Goal: Navigation & Orientation: Find specific page/section

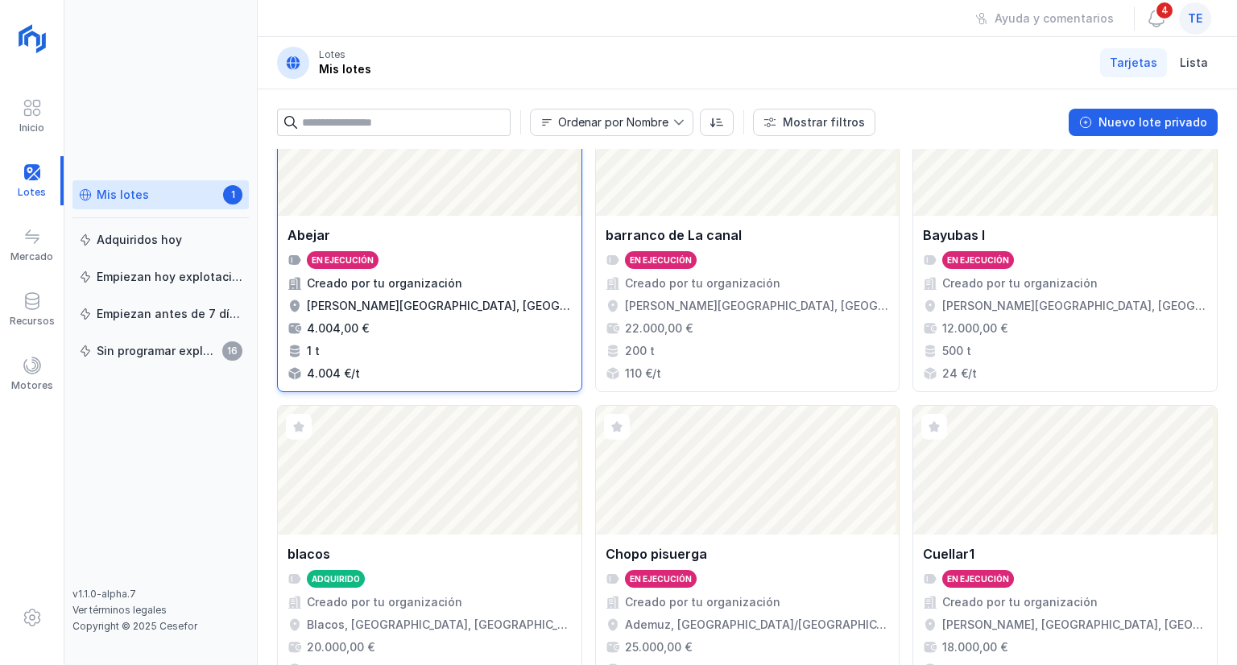
scroll to position [81, 0]
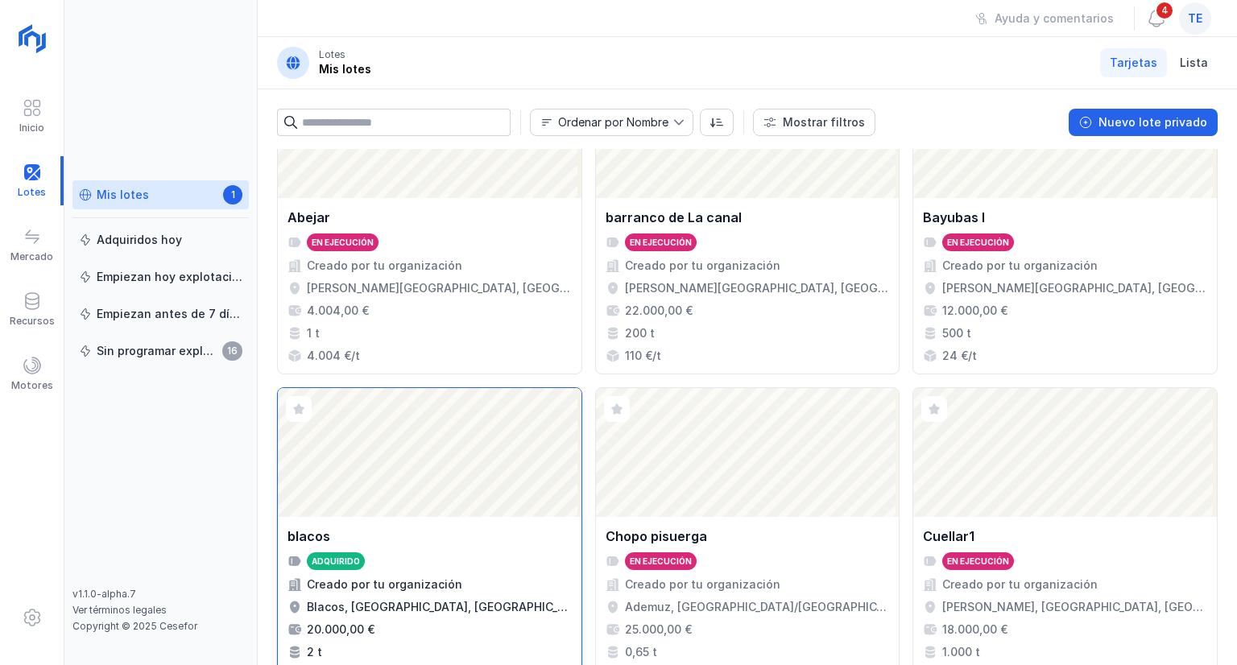
click at [397, 475] on div "Abrir lote" at bounding box center [430, 452] width 304 height 129
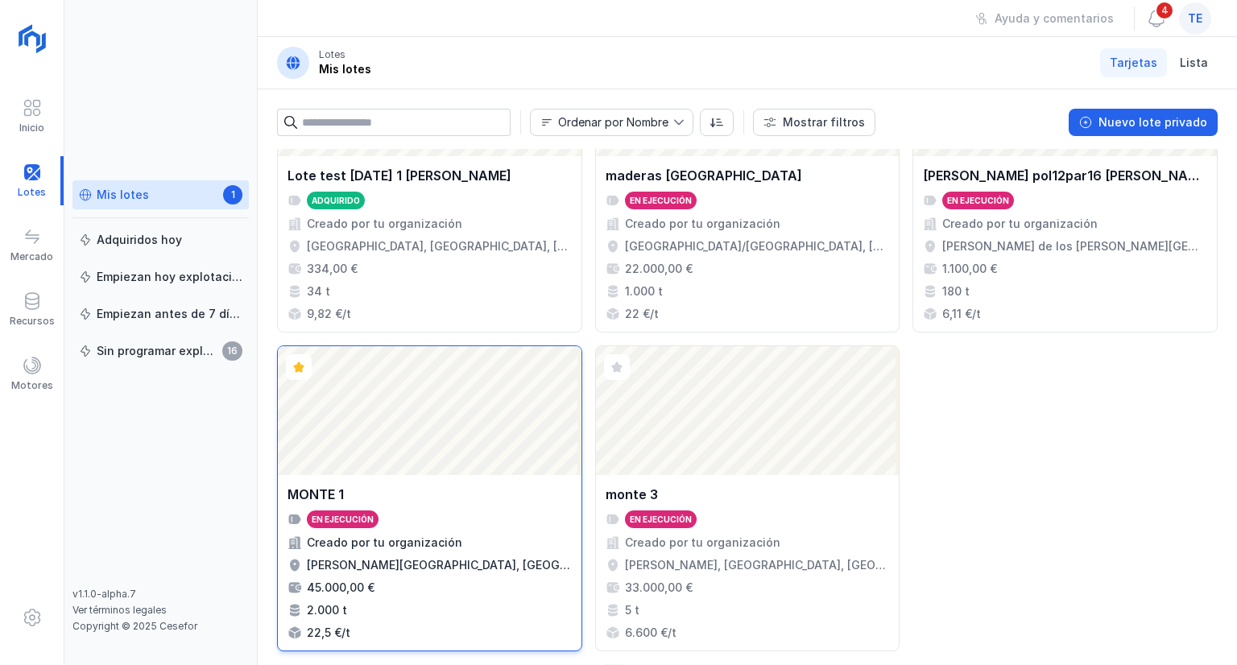
scroll to position [1693, 0]
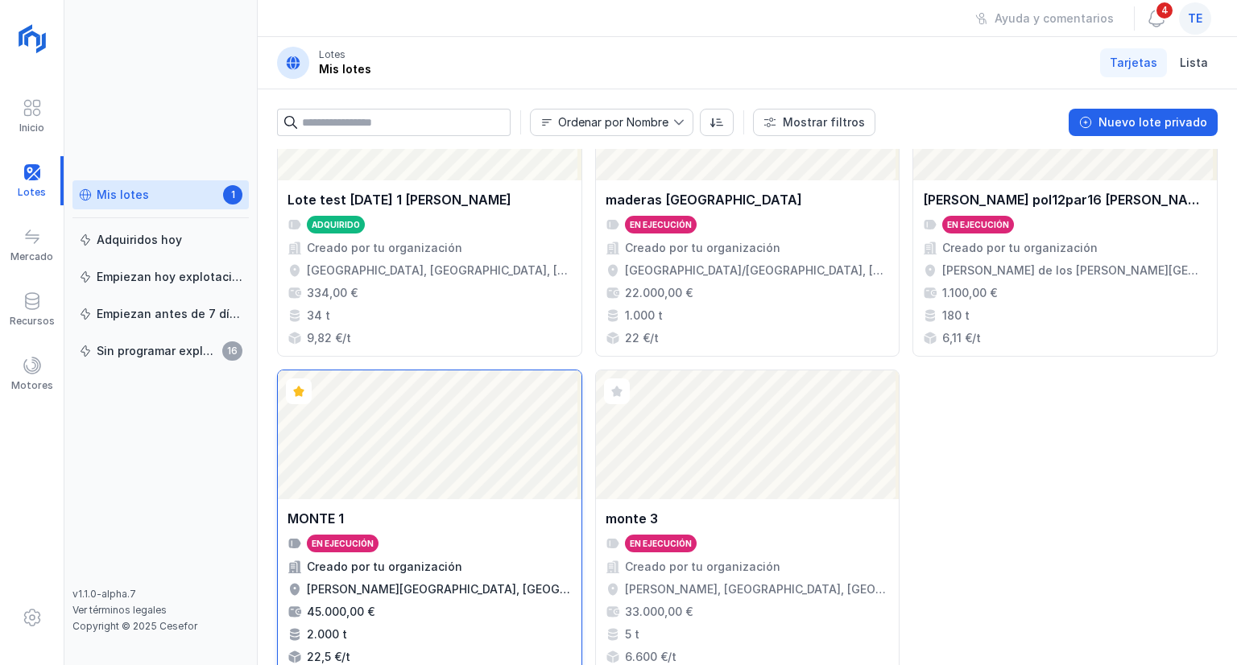
click at [491, 453] on div "Abrir lote" at bounding box center [430, 435] width 304 height 129
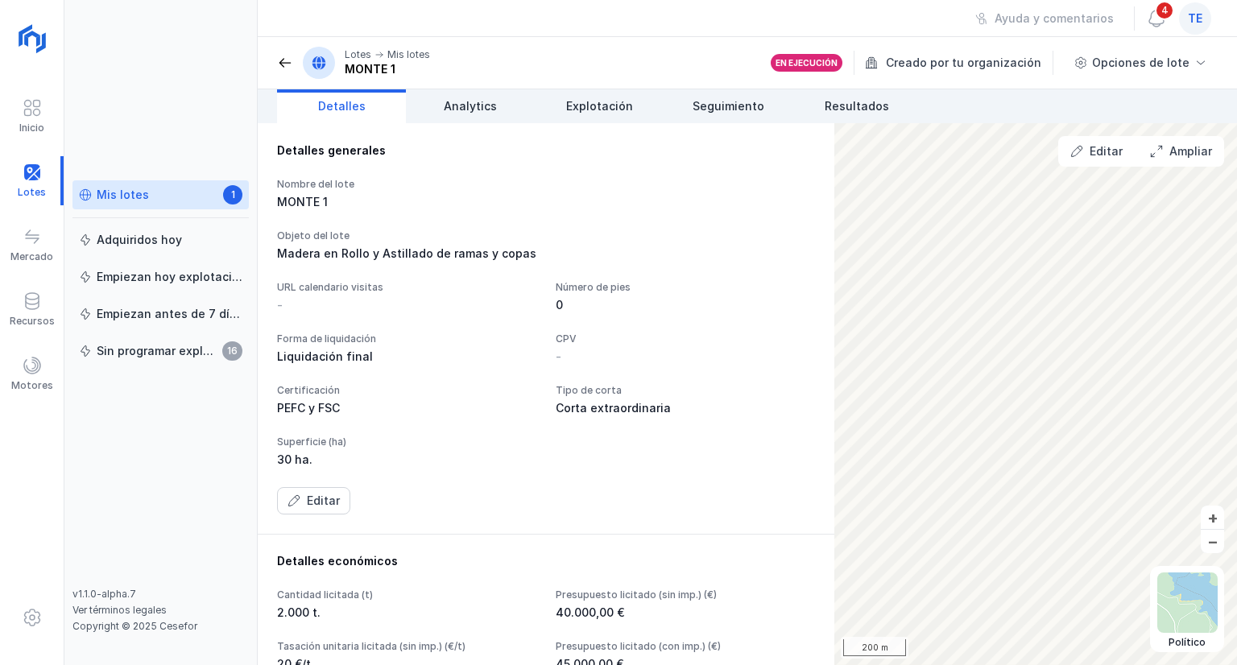
click at [358, 515] on div "Detalles generales Nombre del lote MONTE 1 Objeto del lote Madera en Rollo y As…" at bounding box center [546, 328] width 577 height 411
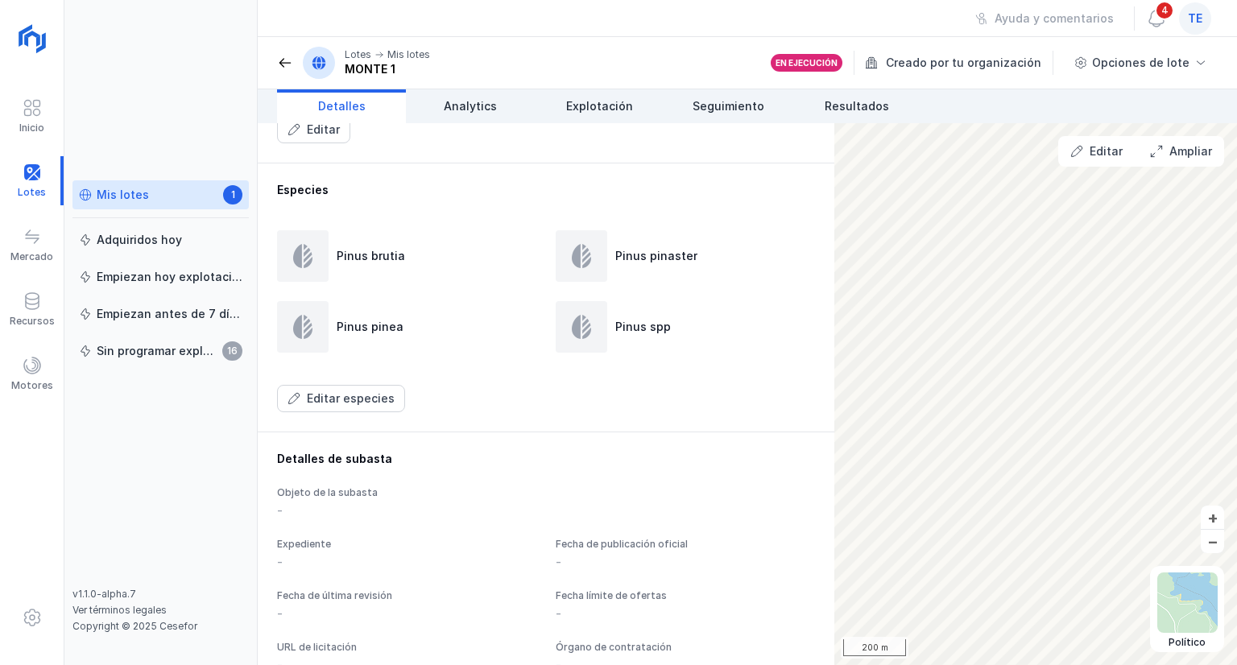
scroll to position [886, 0]
click at [696, 103] on span "Seguimiento" at bounding box center [729, 106] width 72 height 16
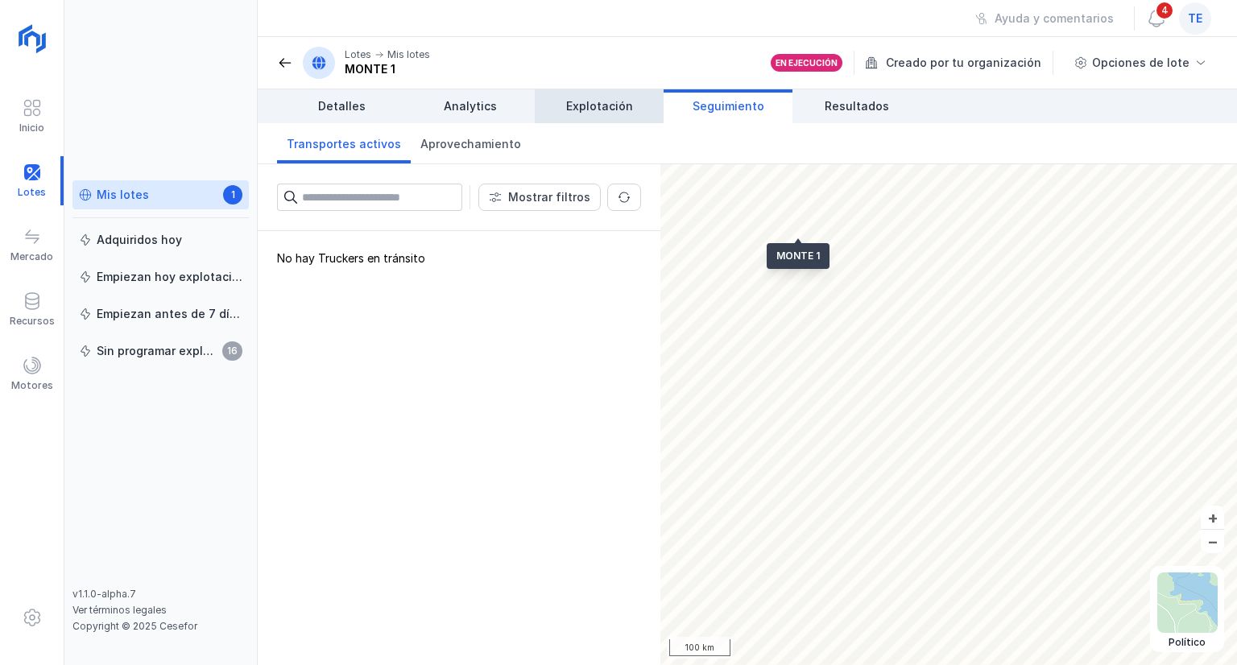
drag, startPoint x: 586, startPoint y: 130, endPoint x: 587, endPoint y: 122, distance: 8.2
click at [586, 128] on div "Transportes activos Aprovechamiento" at bounding box center [747, 143] width 979 height 41
click at [588, 114] on span "Explotación" at bounding box center [599, 106] width 67 height 16
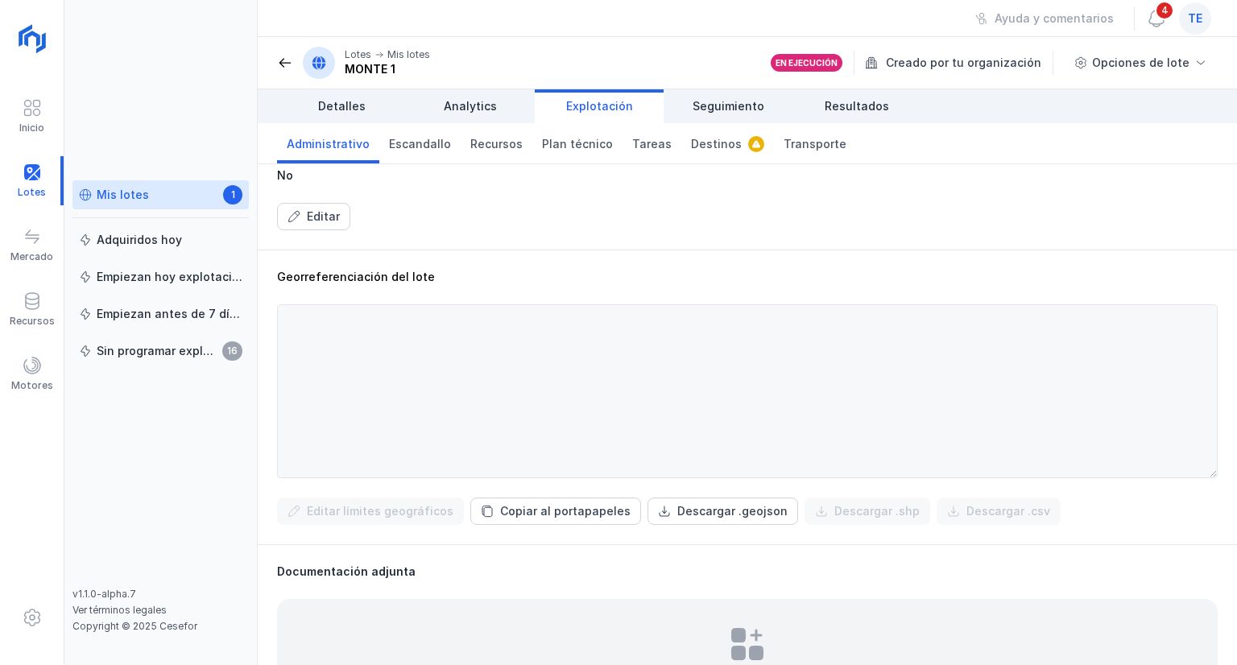
scroll to position [483, 0]
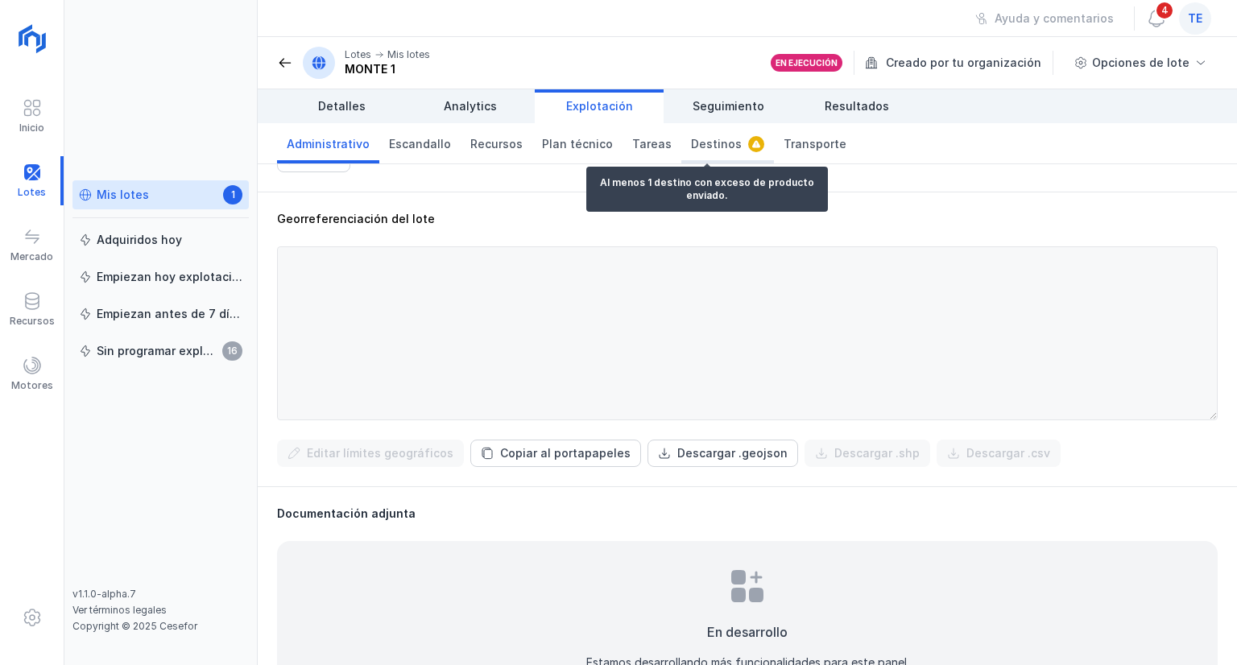
click at [691, 145] on span "Destinos" at bounding box center [716, 144] width 51 height 16
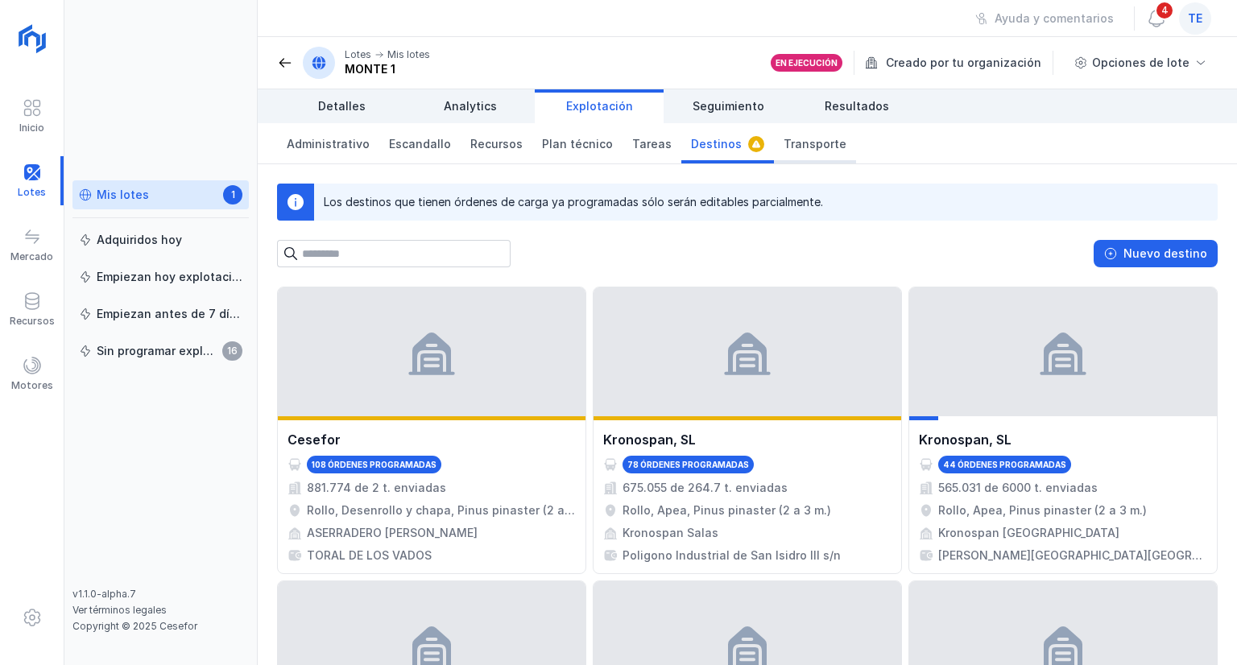
click at [818, 136] on span "Transporte" at bounding box center [815, 144] width 63 height 16
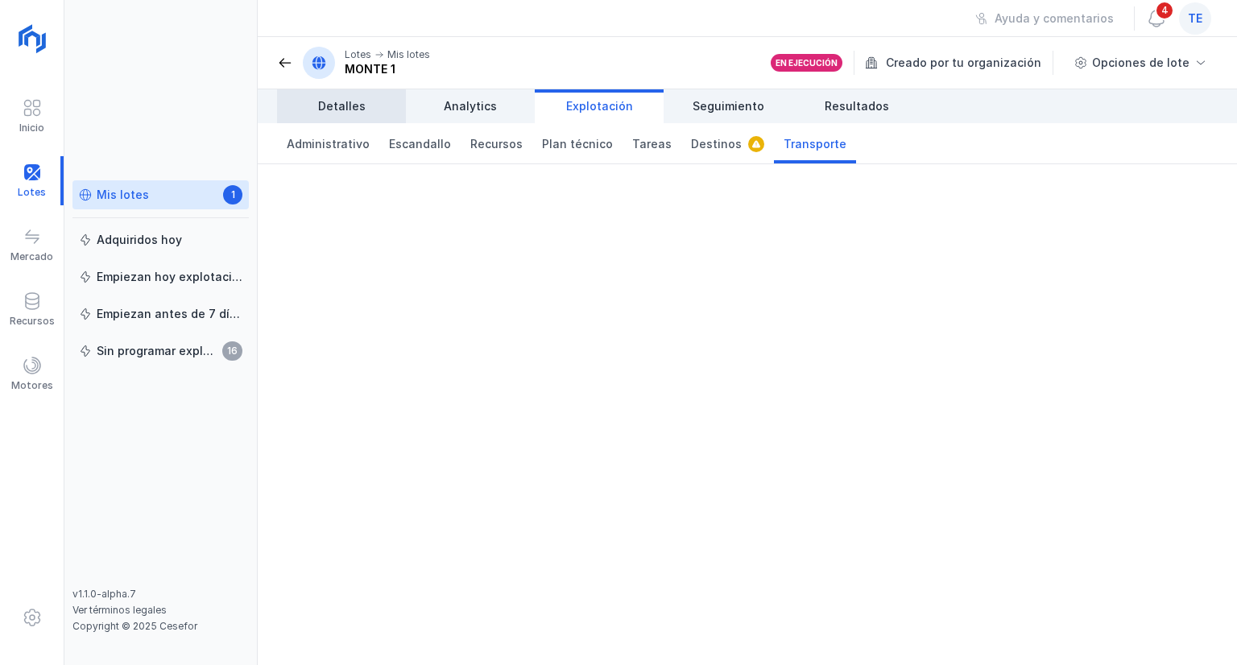
click at [359, 101] on span "Detalles" at bounding box center [342, 106] width 48 height 16
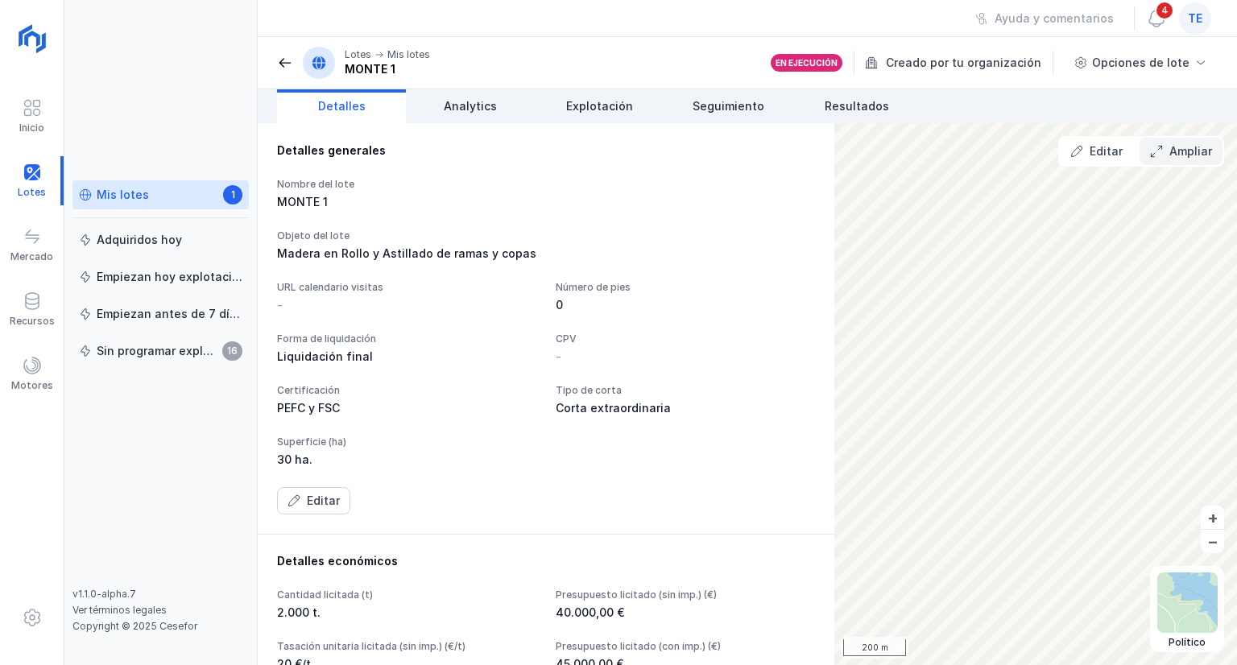
click at [1179, 153] on div "Ampliar" at bounding box center [1191, 151] width 43 height 16
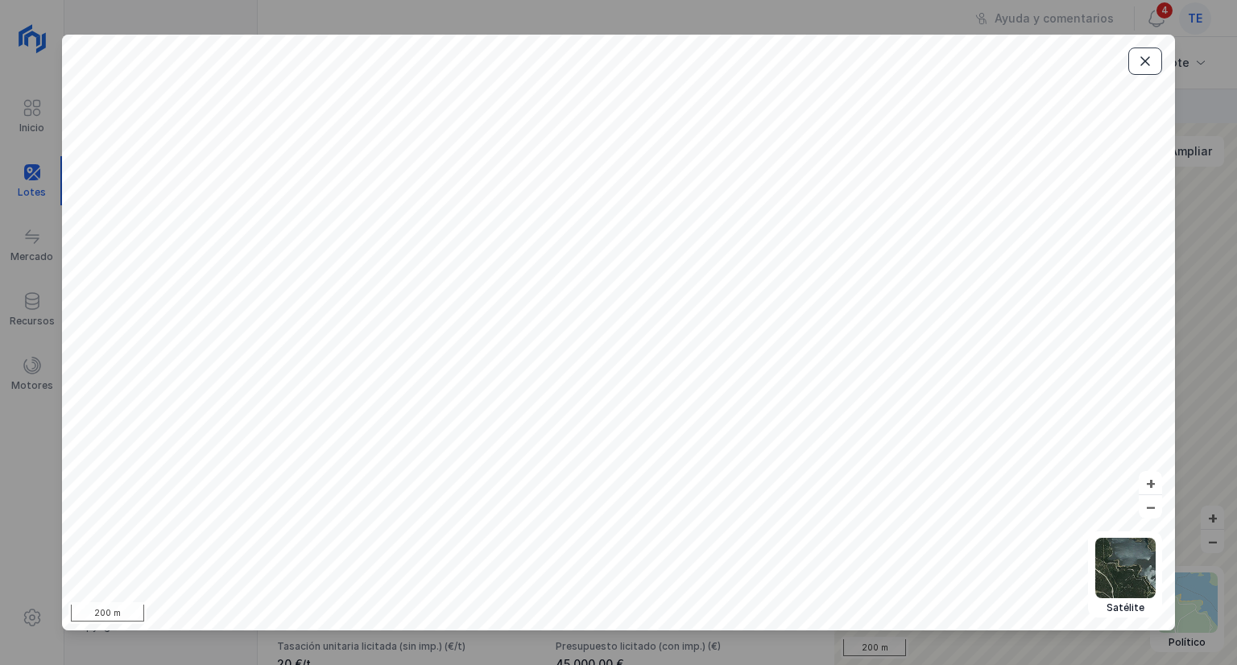
click at [1152, 66] on button "button" at bounding box center [1145, 61] width 34 height 27
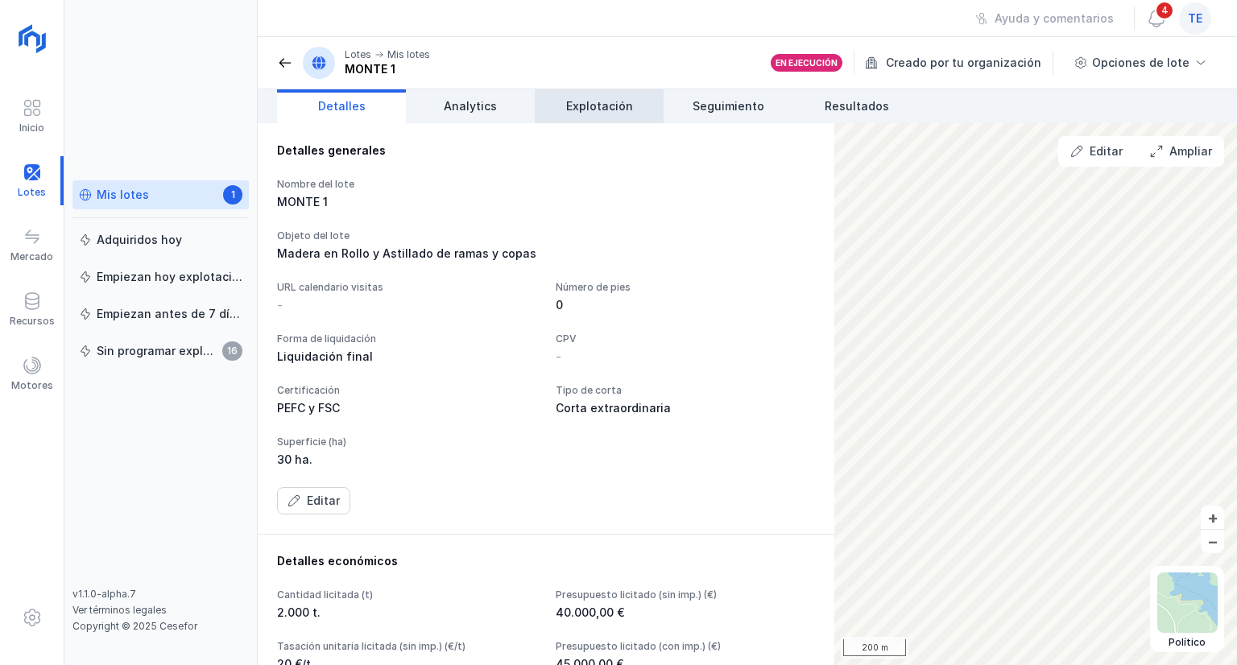
click at [584, 121] on link "Explotación" at bounding box center [599, 106] width 129 height 34
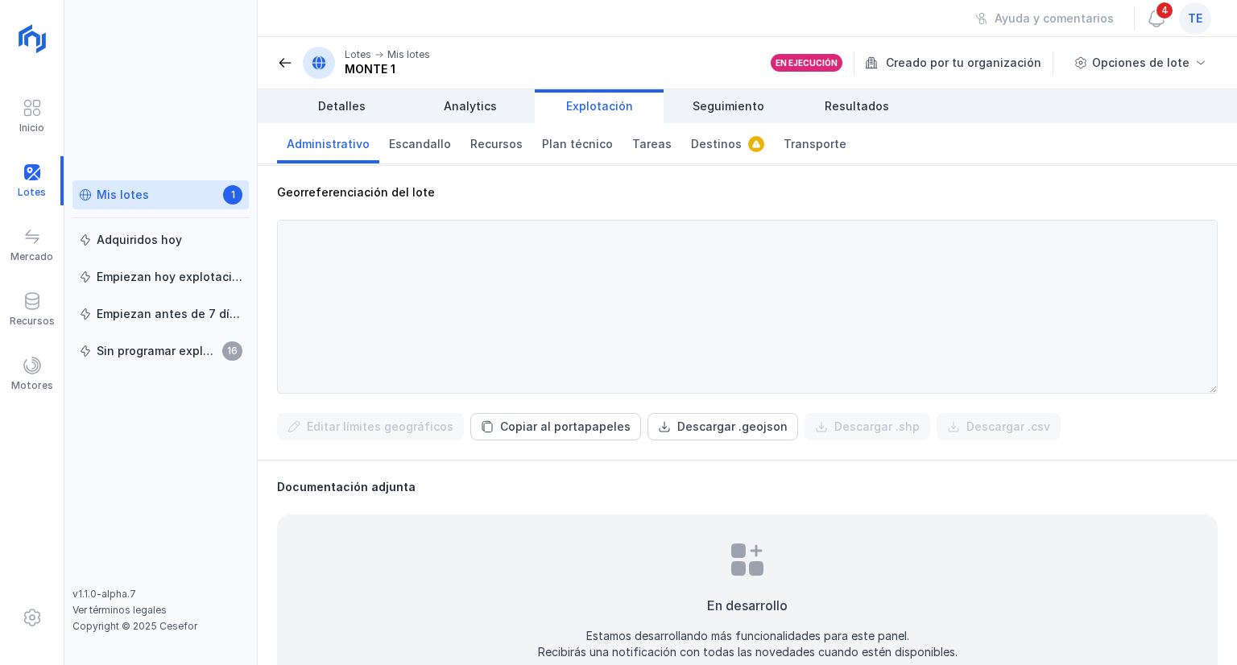
scroll to position [549, 0]
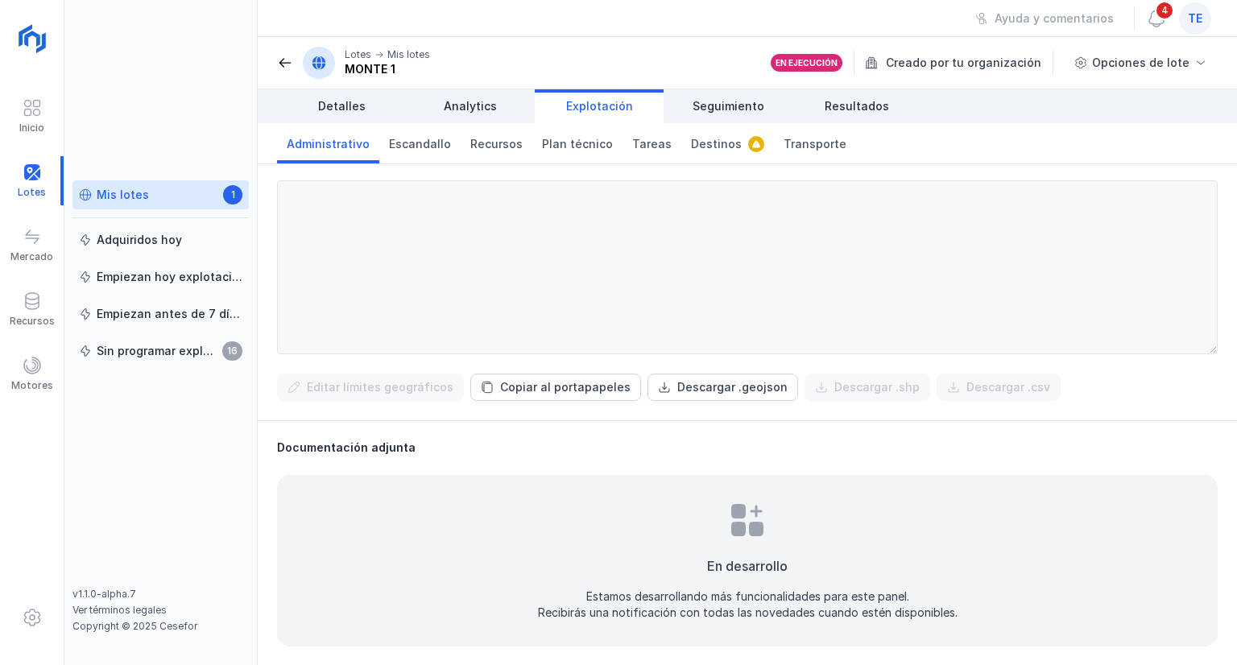
click at [350, 267] on div at bounding box center [747, 267] width 941 height 174
click at [796, 96] on link "Resultados" at bounding box center [857, 106] width 129 height 34
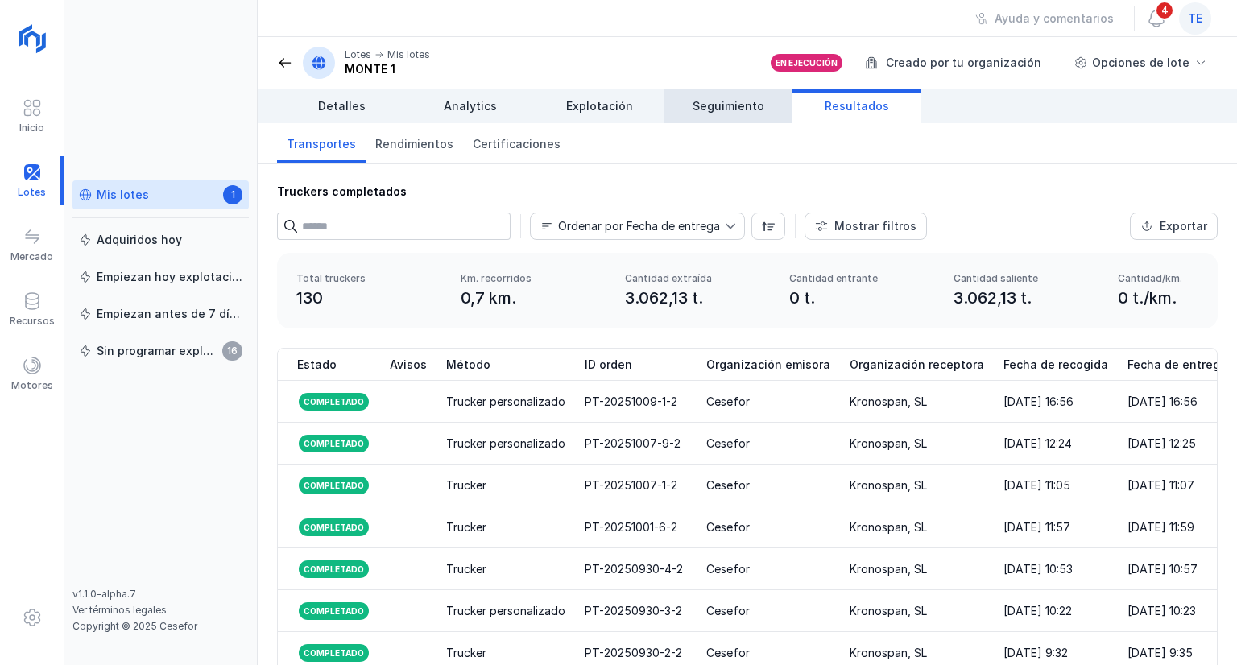
click at [744, 104] on span "Seguimiento" at bounding box center [729, 106] width 72 height 16
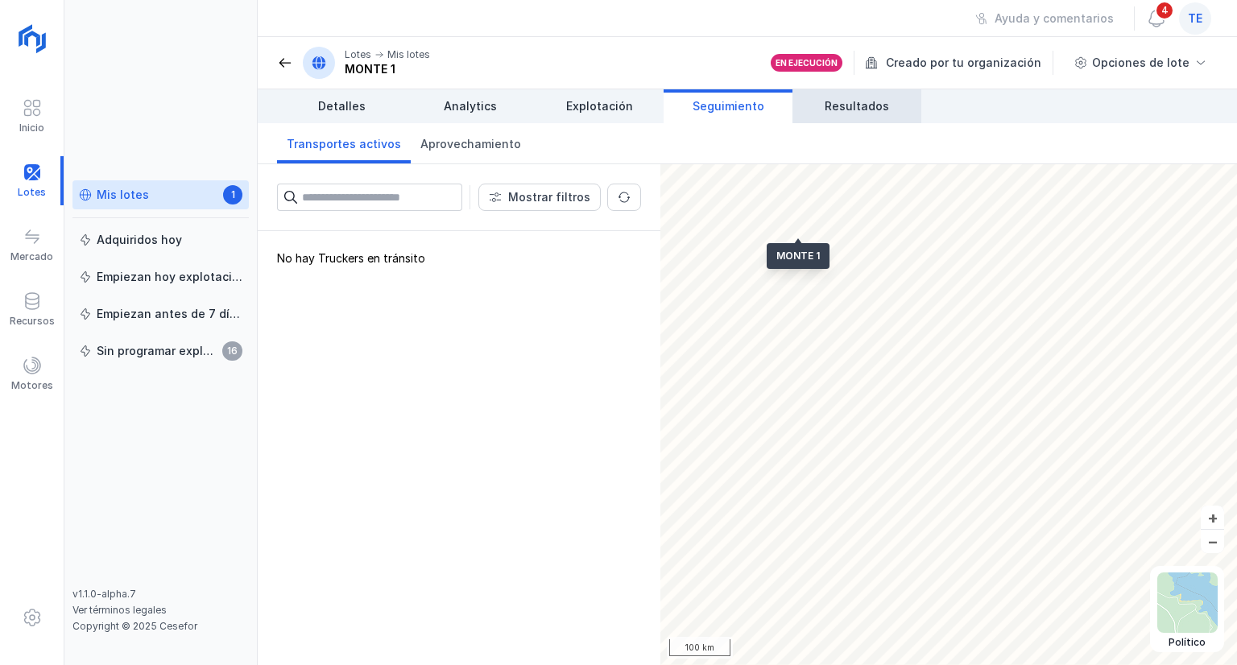
click at [811, 100] on link "Resultados" at bounding box center [857, 106] width 129 height 34
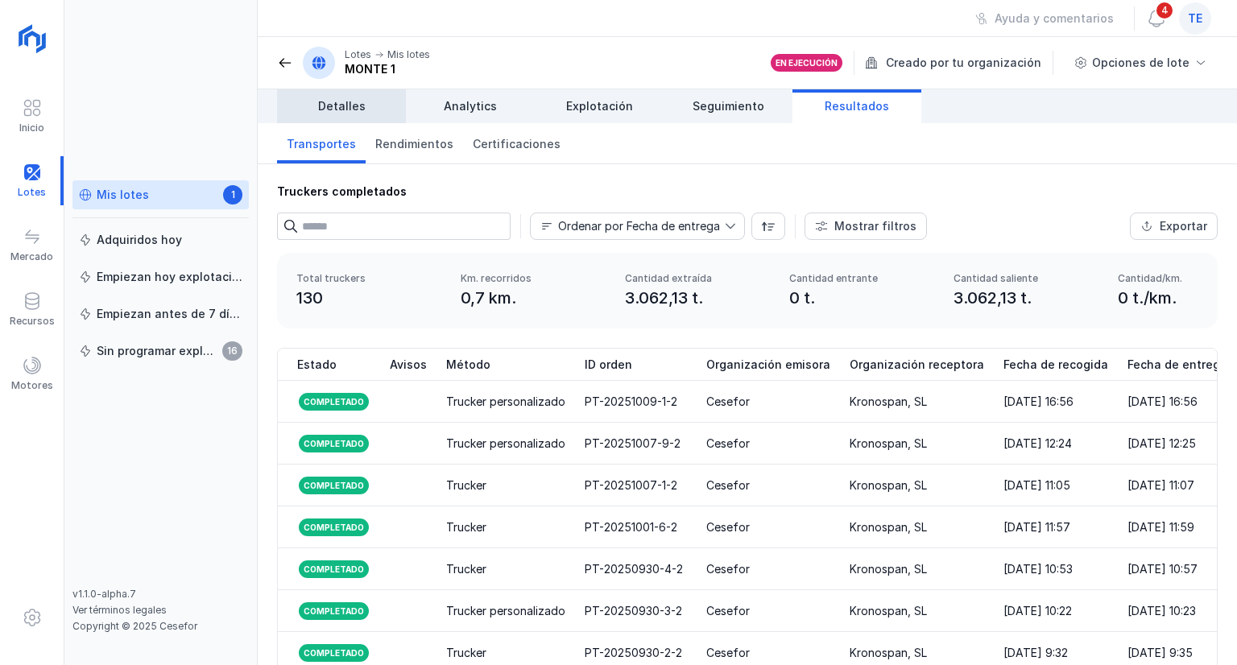
click at [385, 112] on link "Detalles" at bounding box center [341, 106] width 129 height 34
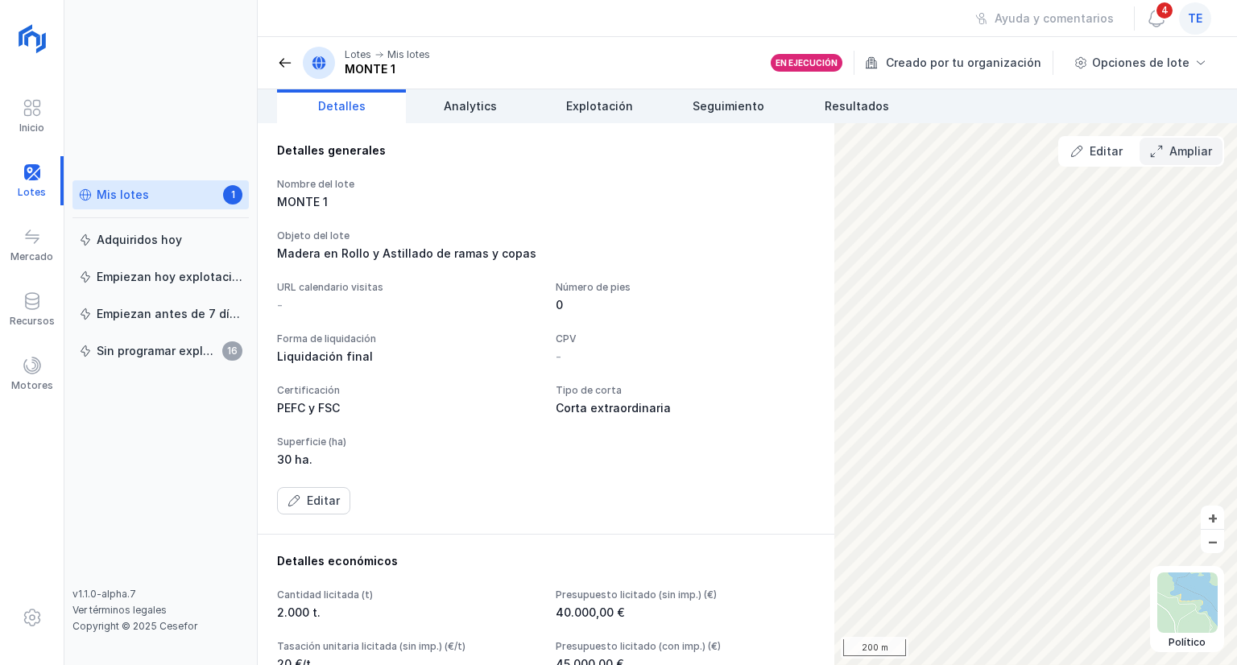
click at [1170, 155] on button "Ampliar" at bounding box center [1181, 151] width 83 height 27
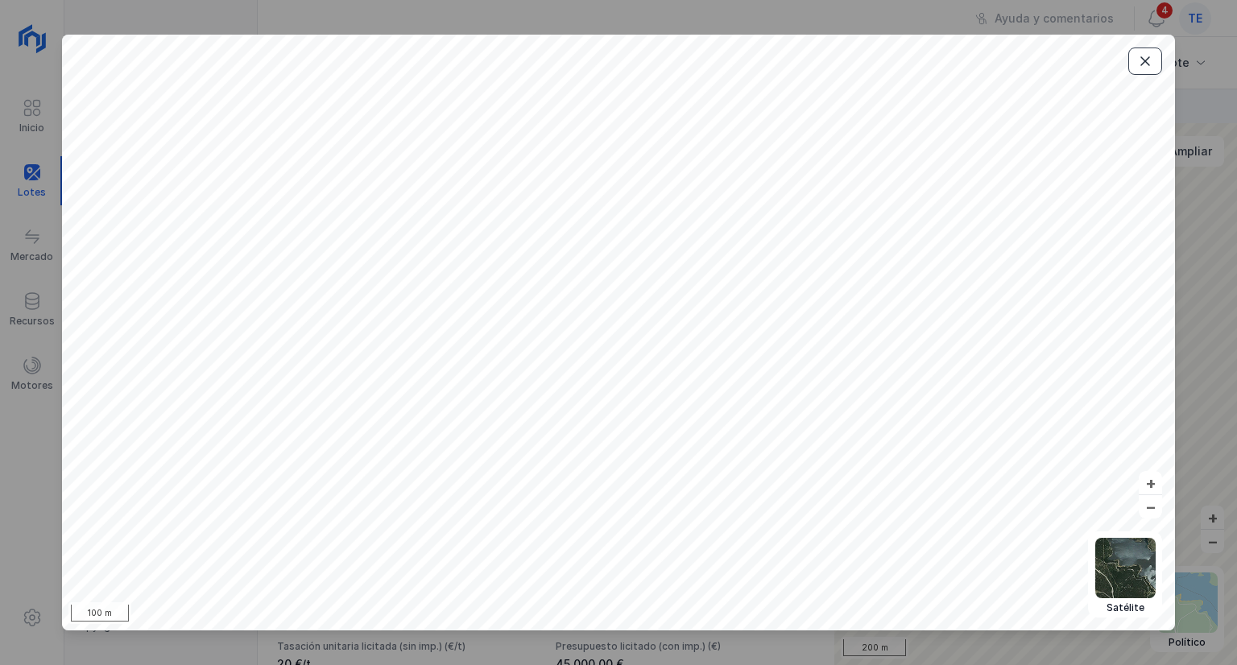
click at [1149, 59] on span "button" at bounding box center [1145, 61] width 13 height 13
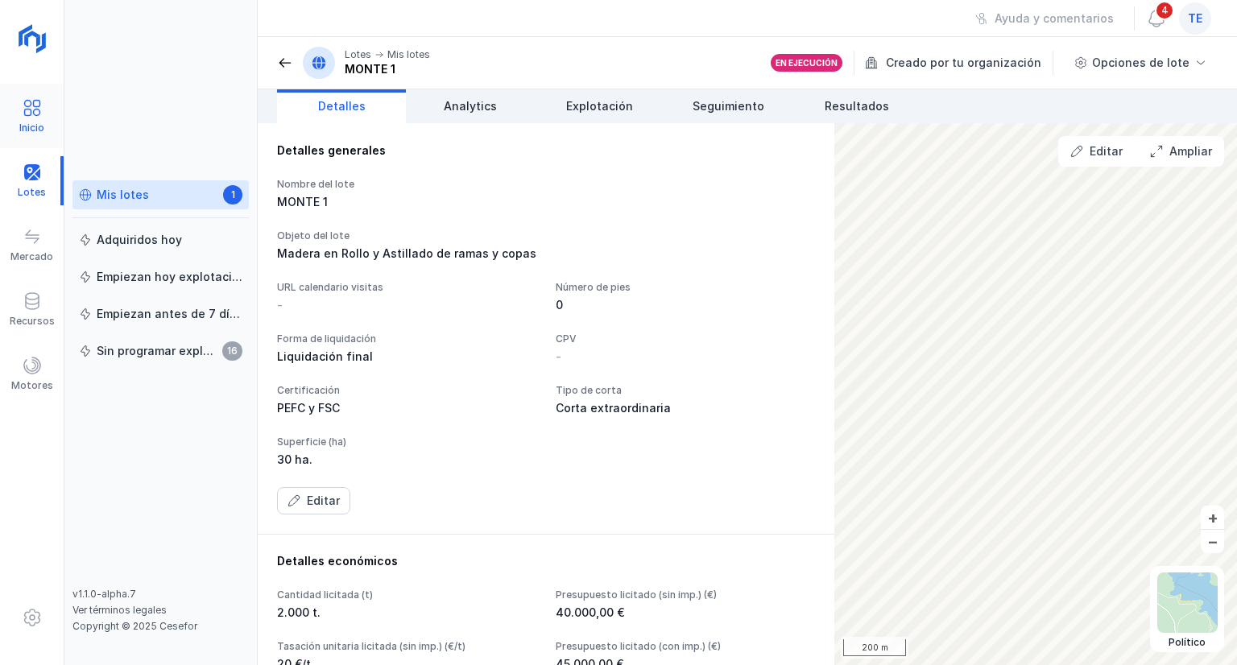
click at [24, 131] on div "Inicio" at bounding box center [31, 128] width 25 height 13
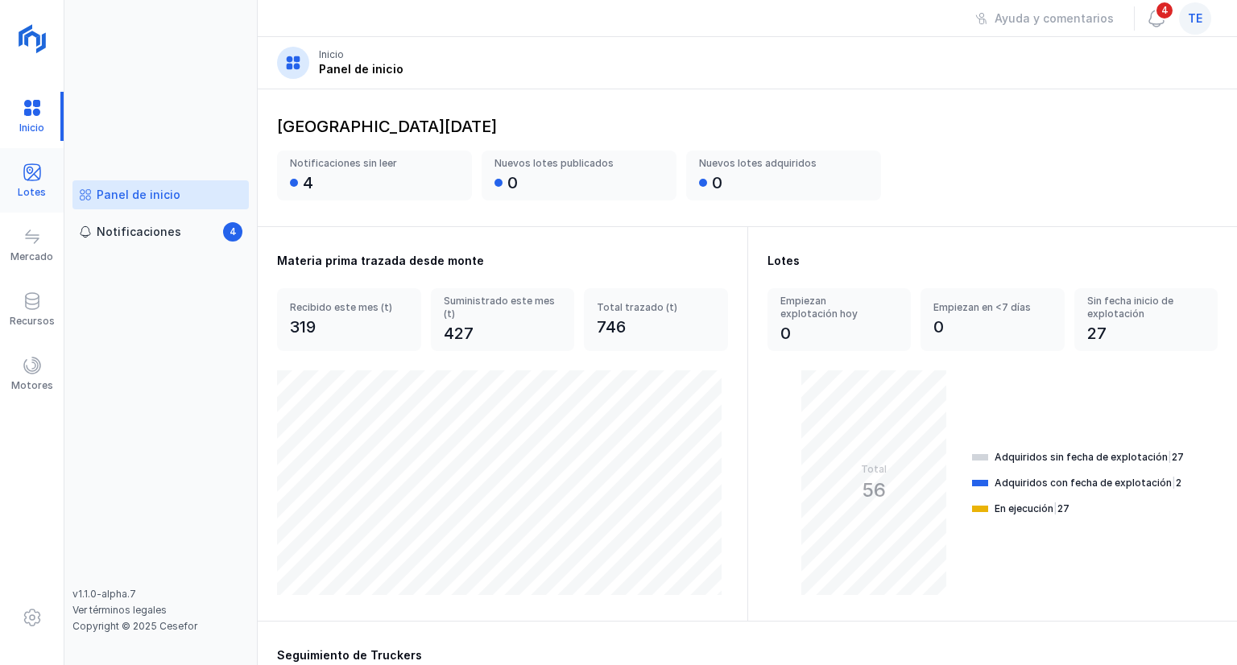
click at [53, 174] on div "Lotes" at bounding box center [32, 180] width 64 height 49
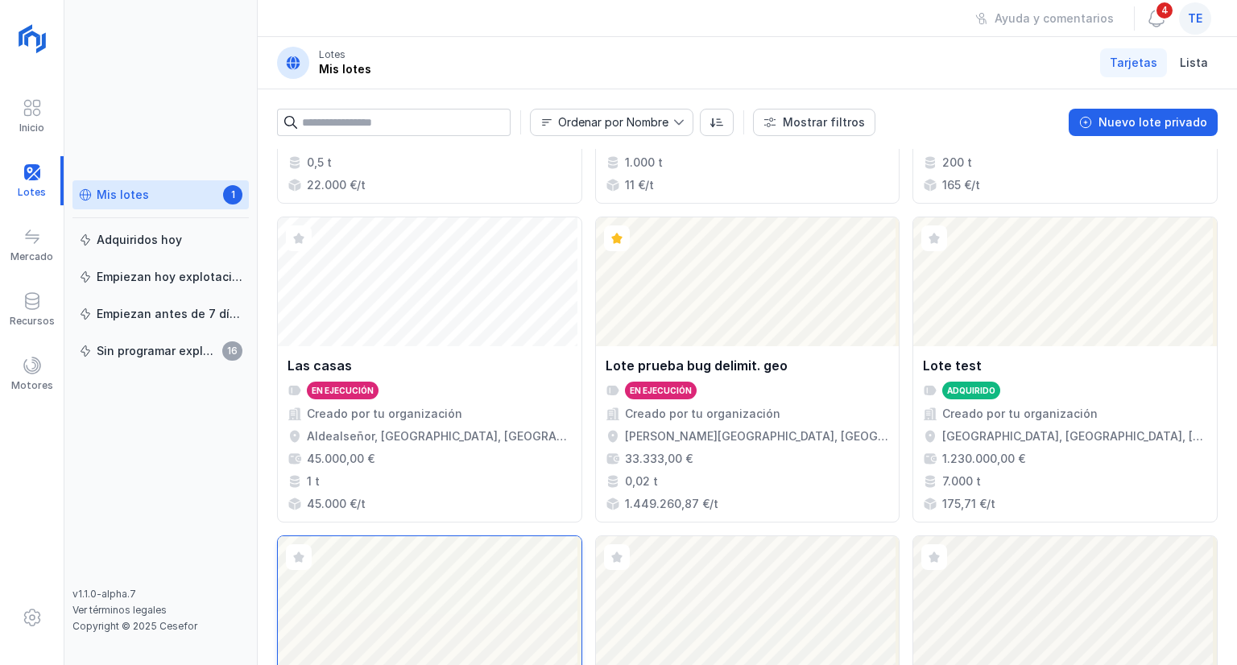
scroll to position [1774, 0]
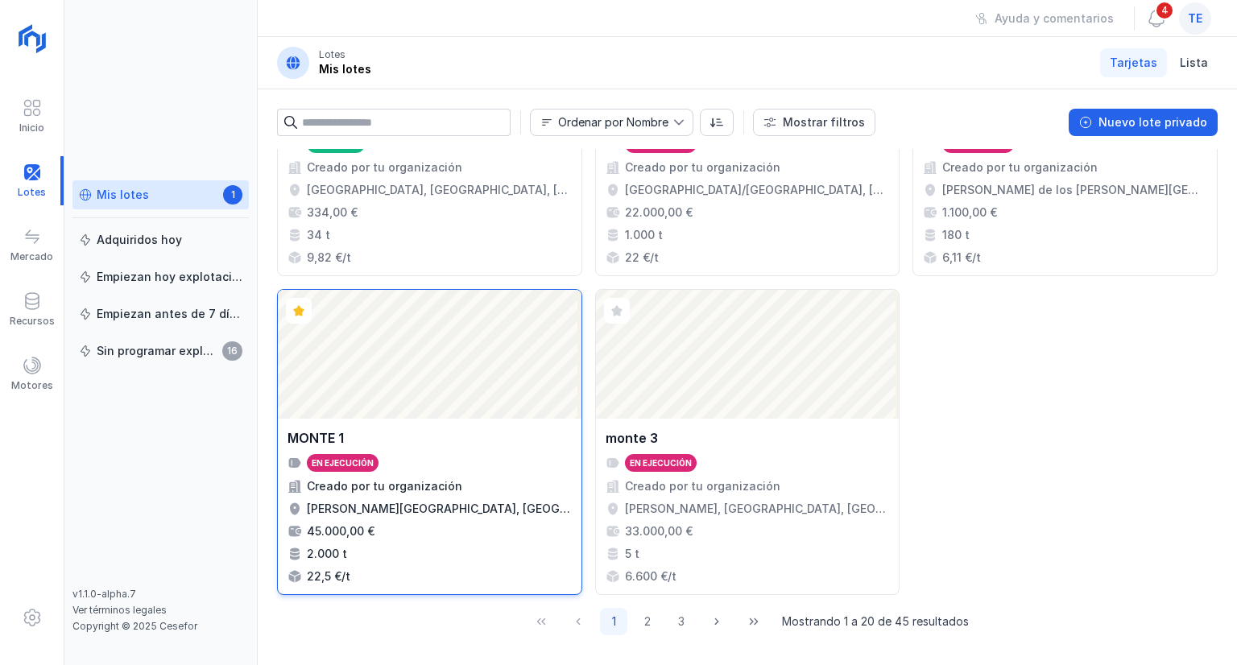
click at [408, 349] on div "Abrir lote" at bounding box center [430, 354] width 304 height 129
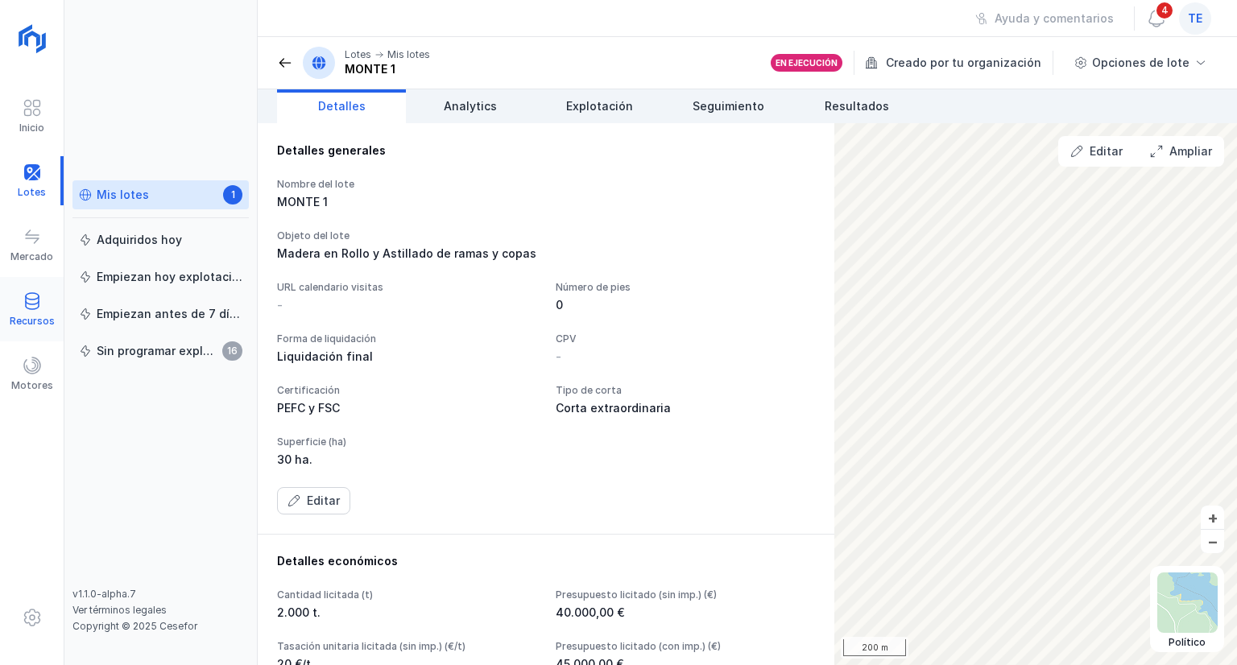
click at [35, 315] on div "Recursos" at bounding box center [32, 321] width 45 height 13
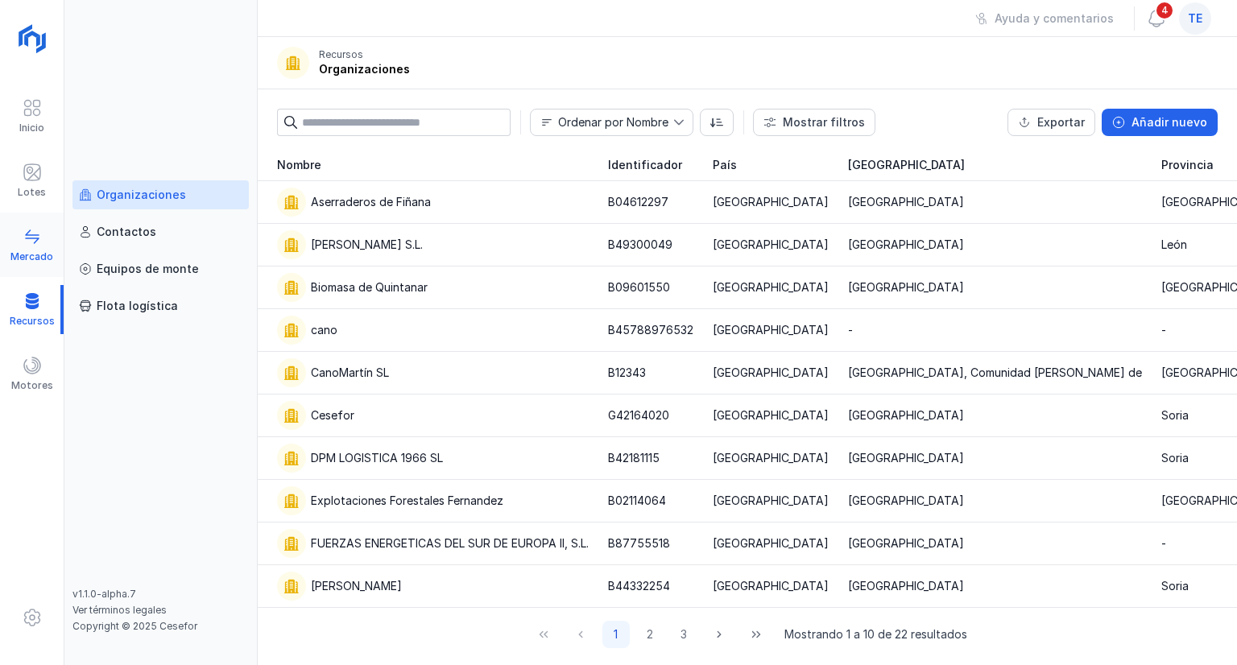
click at [39, 262] on div "Mercado" at bounding box center [31, 256] width 43 height 13
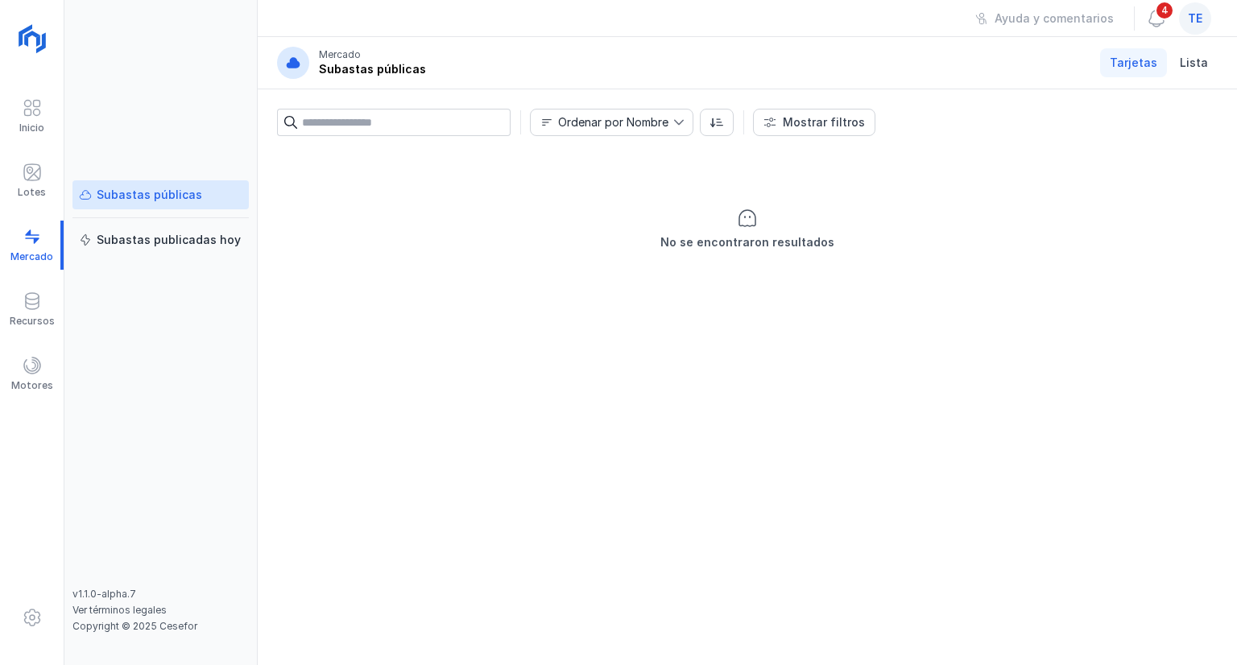
drag, startPoint x: 351, startPoint y: 79, endPoint x: 446, endPoint y: 88, distance: 95.5
click at [446, 88] on header "Mercado Subastas públicas Tarjetas Lista" at bounding box center [747, 63] width 979 height 52
